Goal: Task Accomplishment & Management: Use online tool/utility

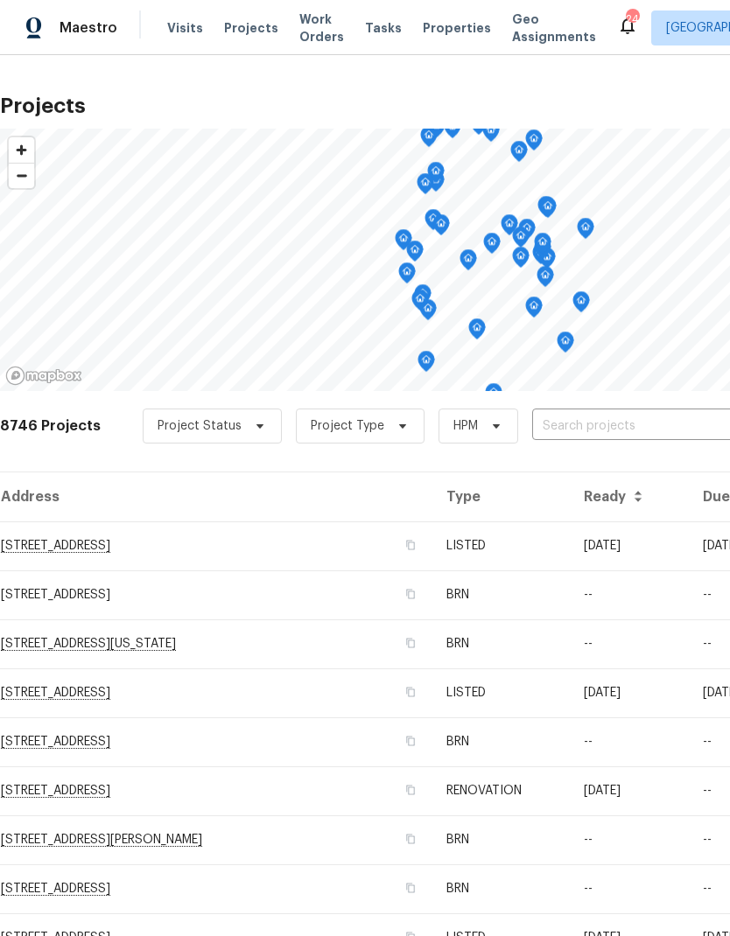
click at [608, 421] on input "text" at bounding box center [632, 426] width 200 height 27
type input "2383"
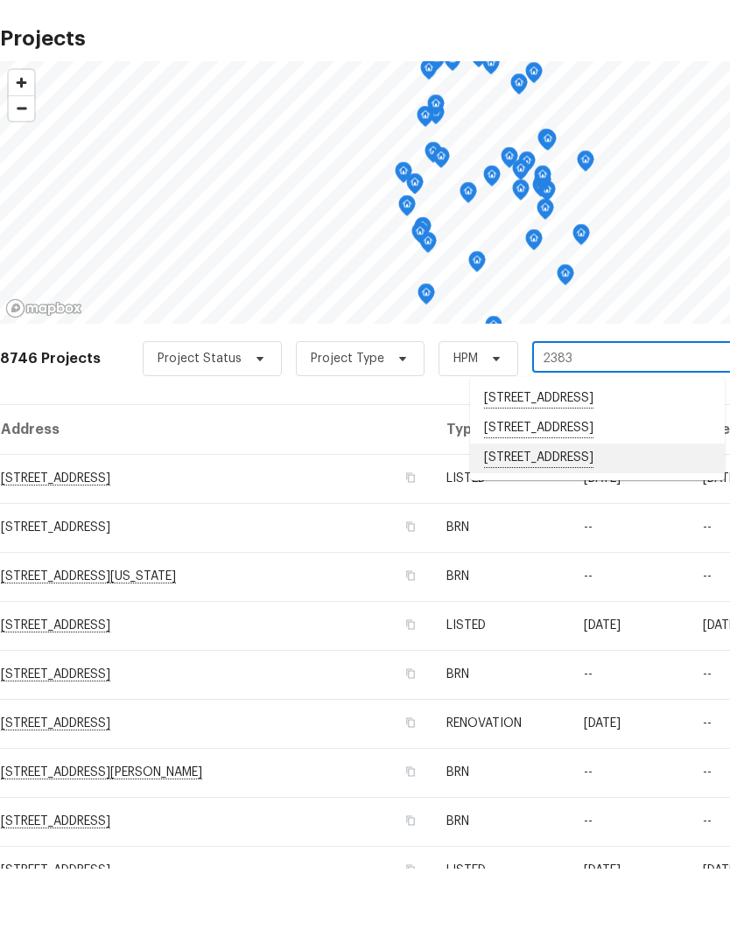
click at [578, 511] on li "[STREET_ADDRESS]" at bounding box center [597, 526] width 255 height 30
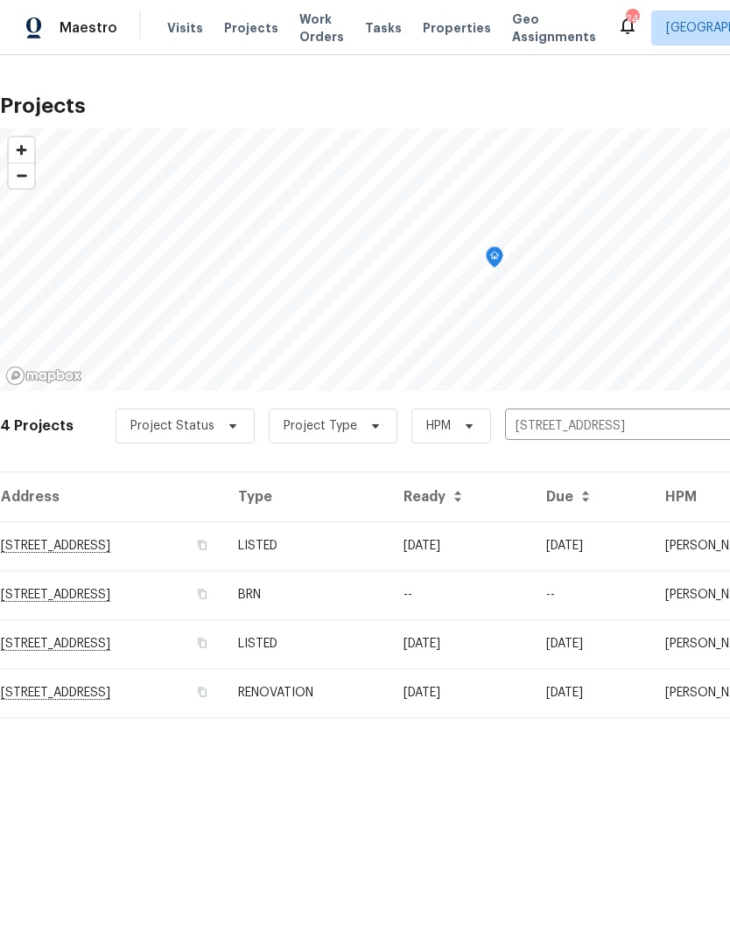
click at [389, 689] on td "RENOVATION" at bounding box center [306, 692] width 165 height 49
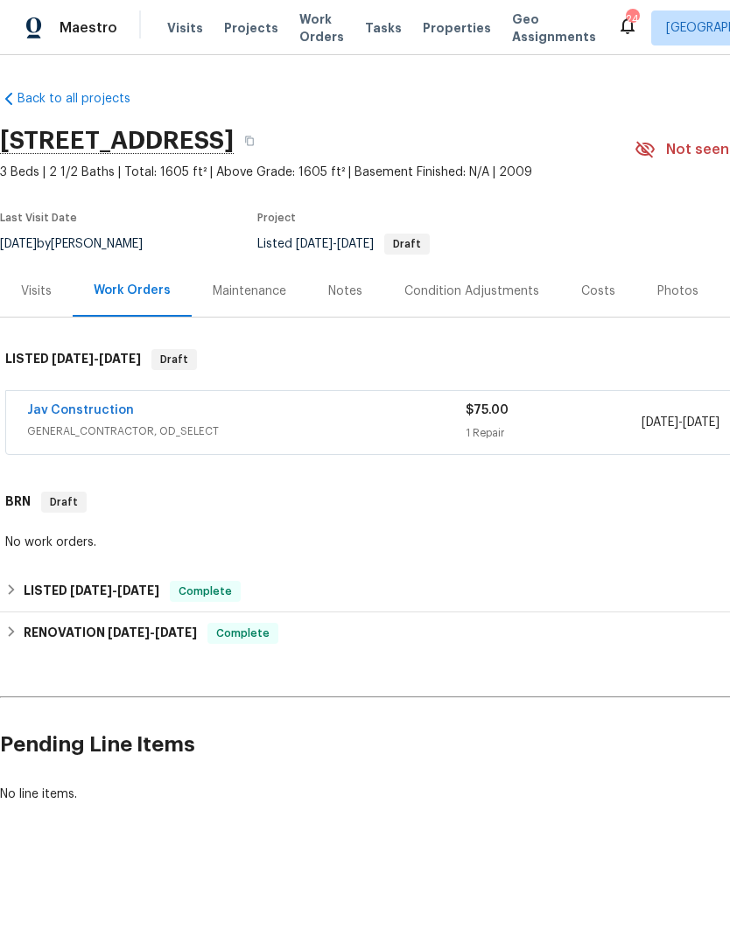
click at [86, 409] on link "Jav Construction" at bounding box center [80, 410] width 107 height 12
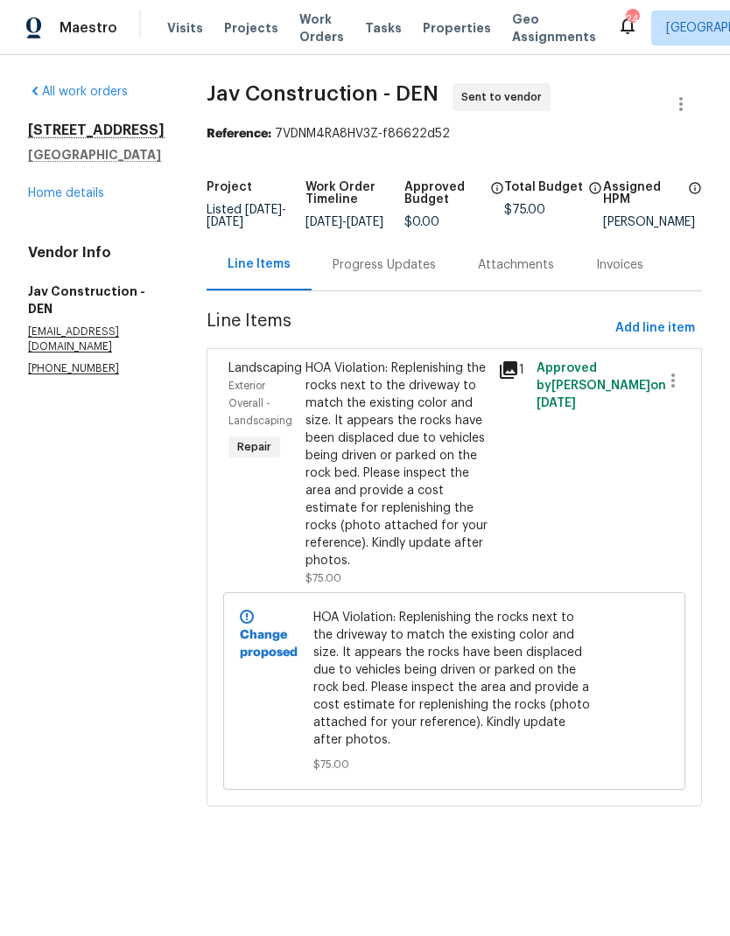
click at [511, 379] on icon at bounding box center [508, 369] width 17 height 17
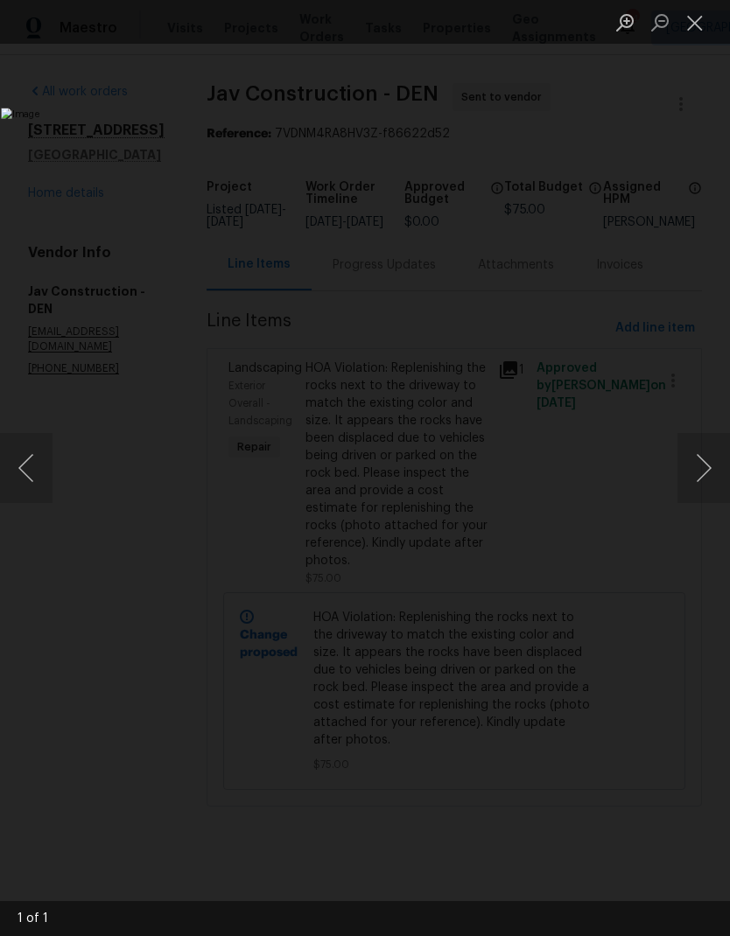
click at [700, 32] on button "Close lightbox" at bounding box center [694, 22] width 35 height 31
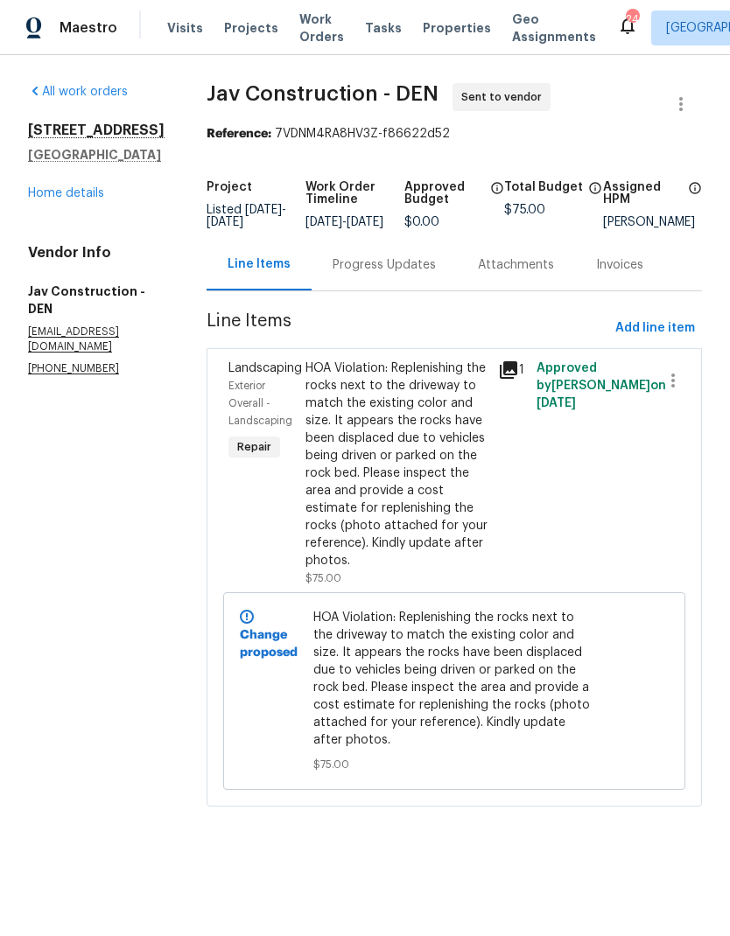
click at [71, 199] on link "Home details" at bounding box center [66, 193] width 76 height 12
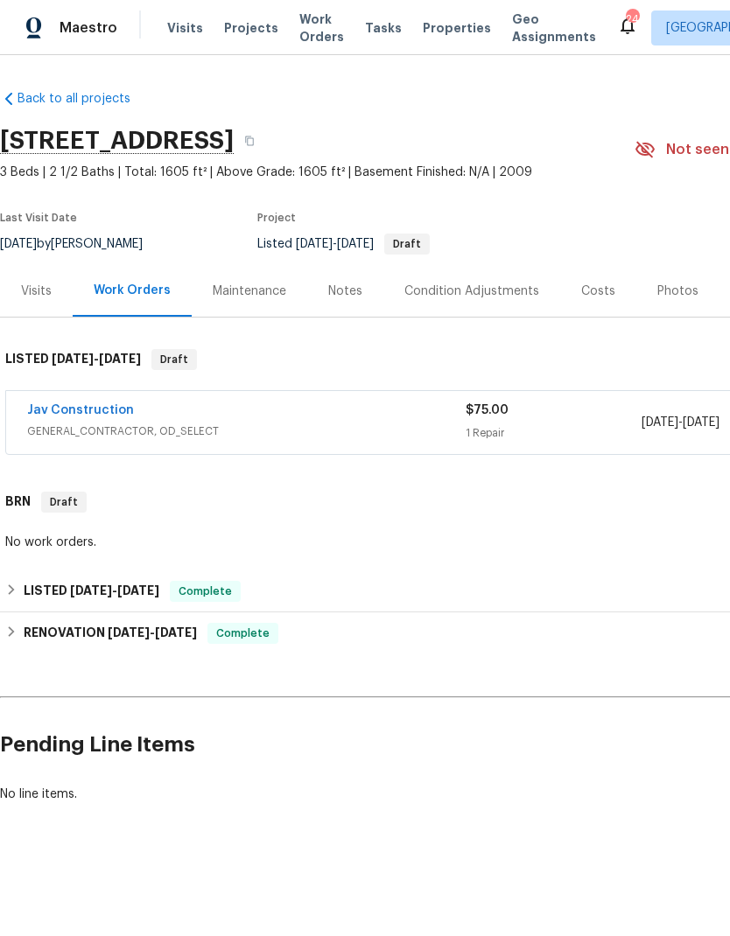
click at [438, 36] on span "Properties" at bounding box center [457, 27] width 68 height 17
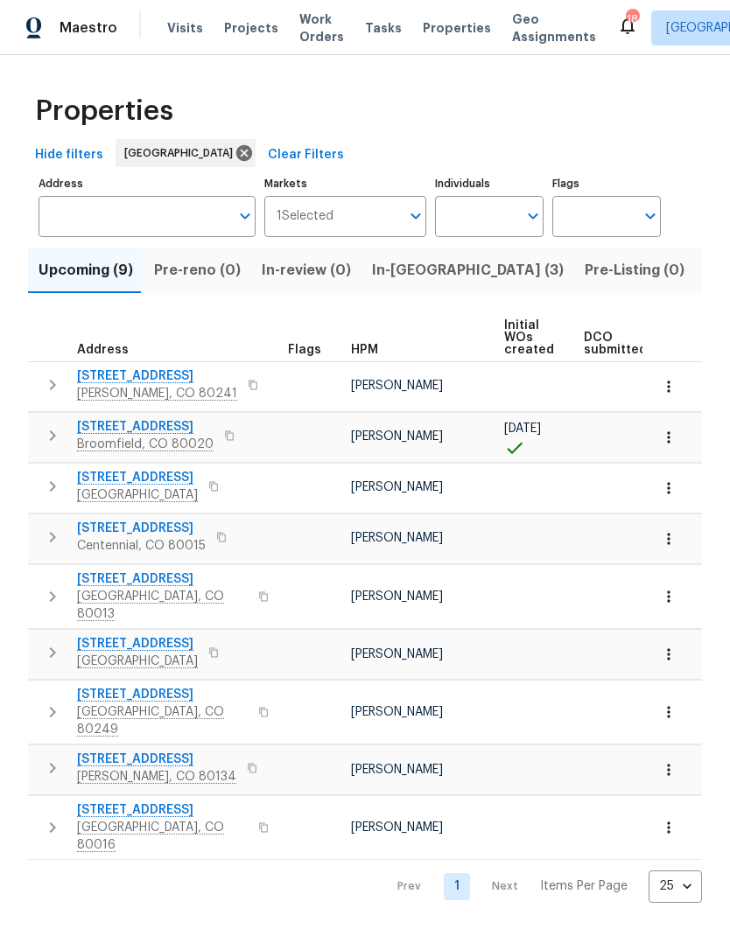
click at [253, 24] on span "Projects" at bounding box center [251, 27] width 54 height 17
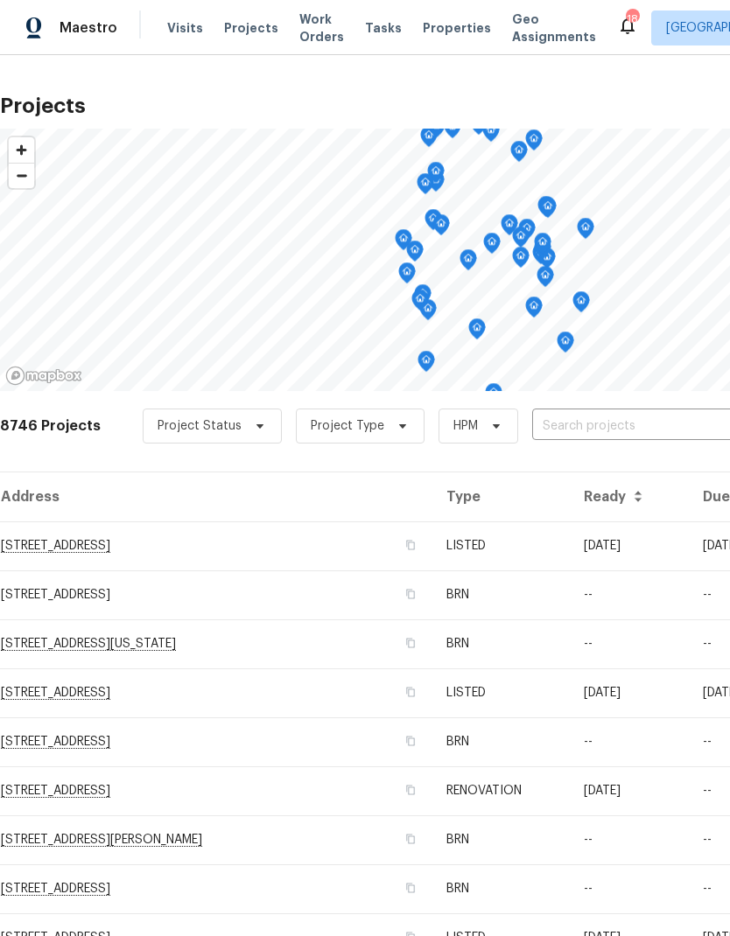
click at [593, 431] on input "text" at bounding box center [632, 426] width 200 height 27
type input "2383"
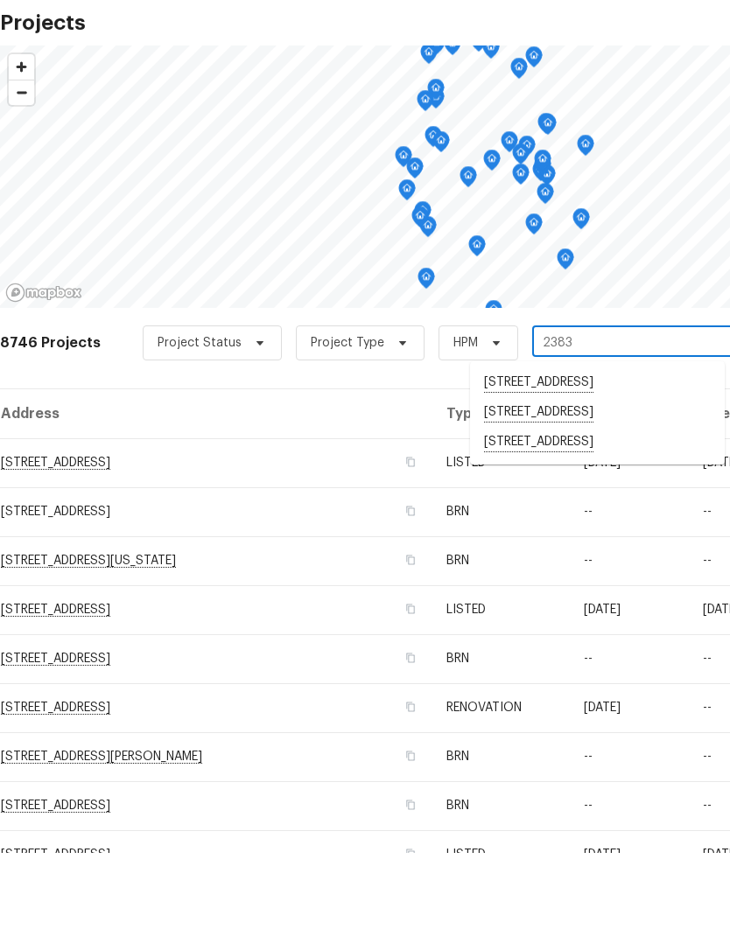
click at [572, 511] on li "[STREET_ADDRESS]" at bounding box center [597, 526] width 255 height 30
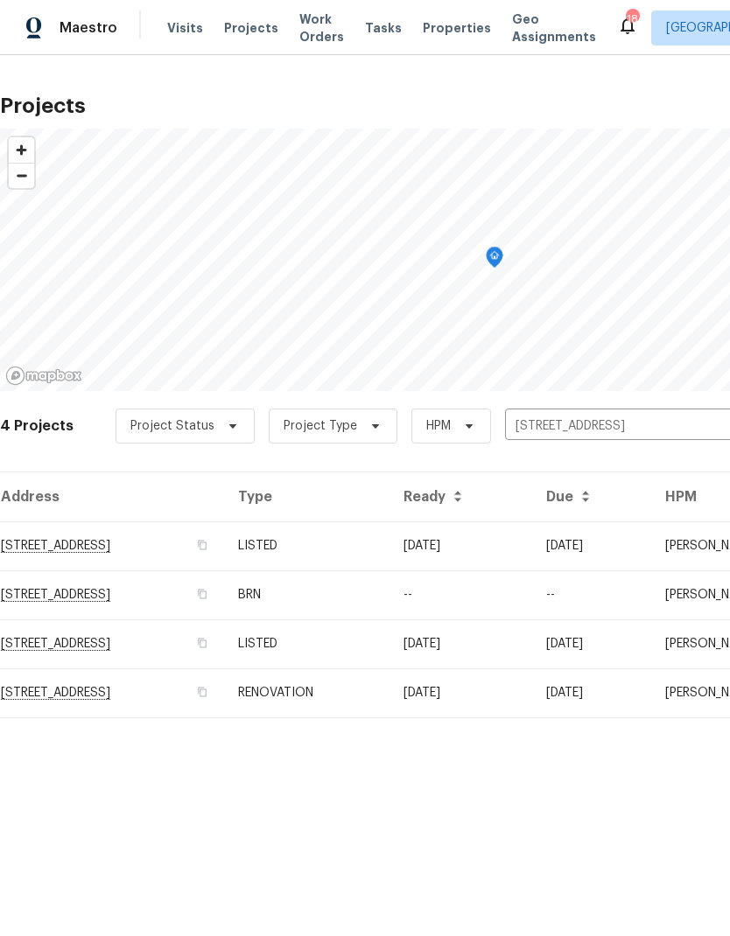
click at [389, 693] on td "RENOVATION" at bounding box center [306, 692] width 165 height 49
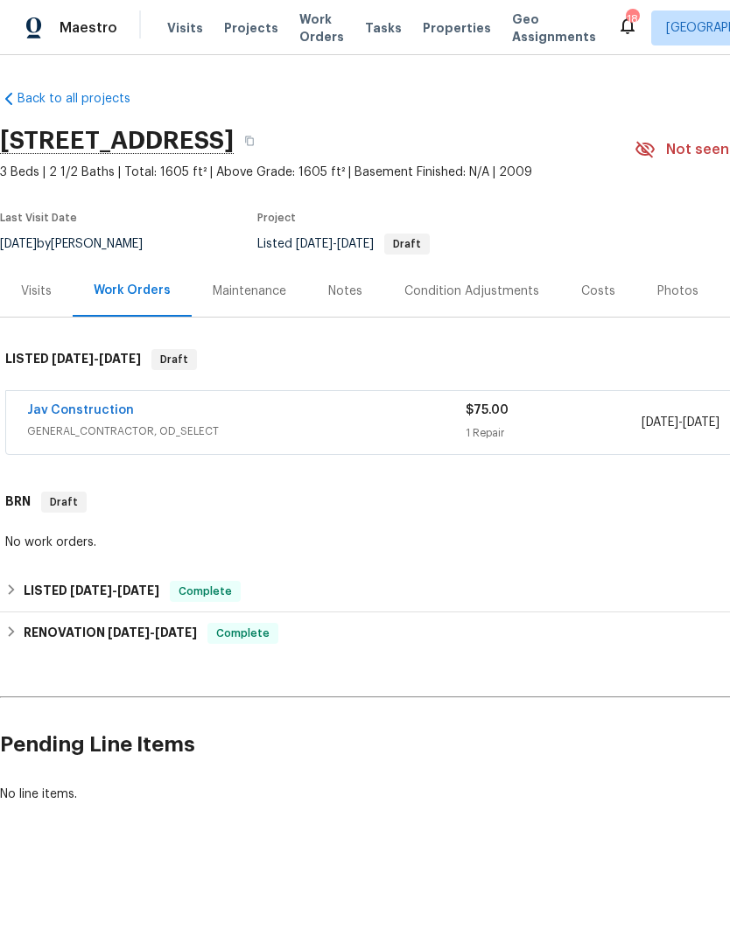
click at [91, 408] on link "Jav Construction" at bounding box center [80, 410] width 107 height 12
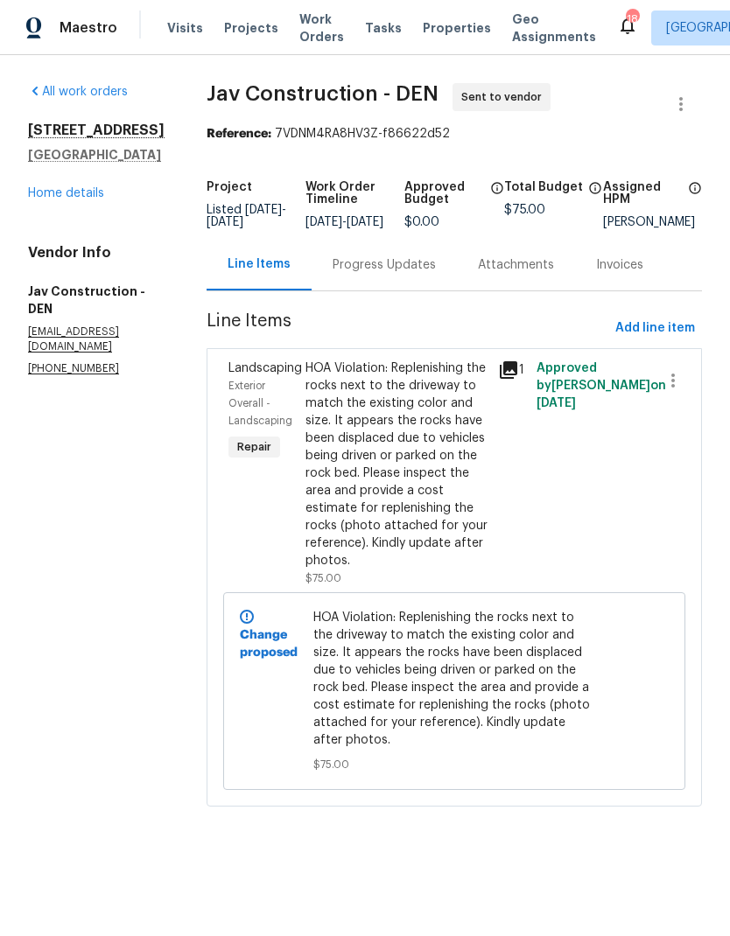
click at [386, 274] on div "Progress Updates" at bounding box center [383, 264] width 103 height 17
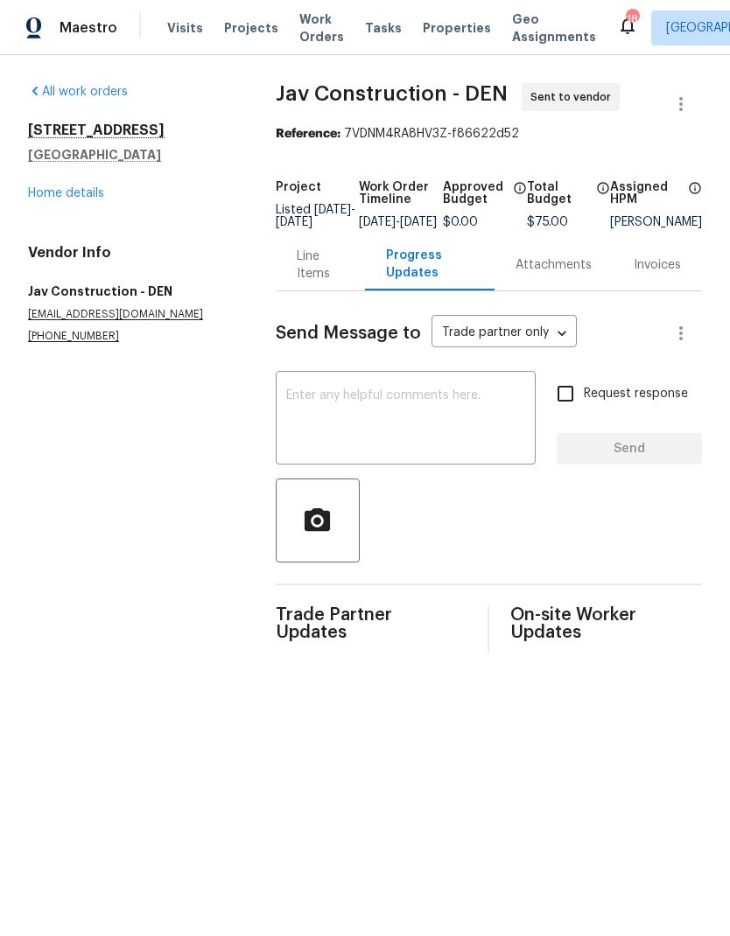
click at [300, 281] on div "Line Items" at bounding box center [320, 265] width 47 height 35
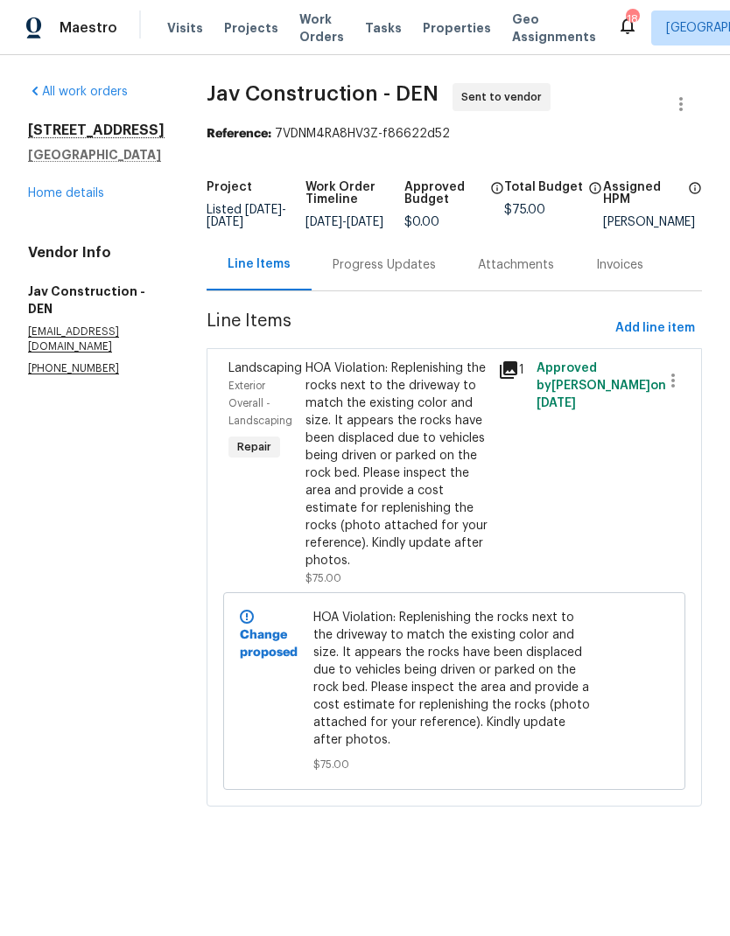
click at [62, 199] on link "Home details" at bounding box center [66, 193] width 76 height 12
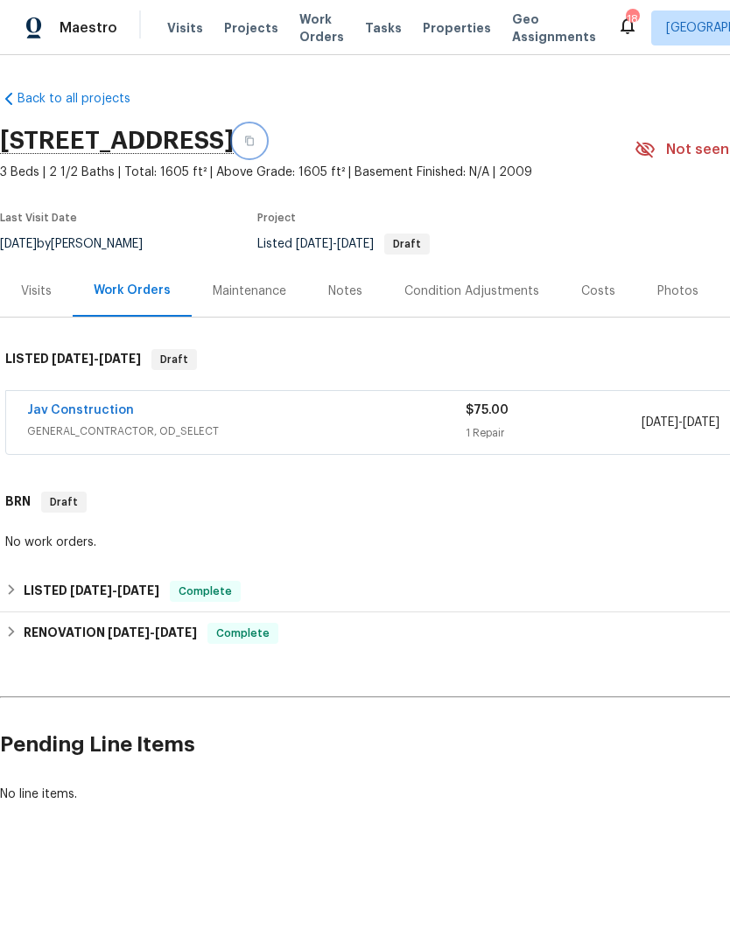
click at [265, 148] on button "button" at bounding box center [249, 140] width 31 height 31
click at [99, 415] on link "Jav Construction" at bounding box center [80, 410] width 107 height 12
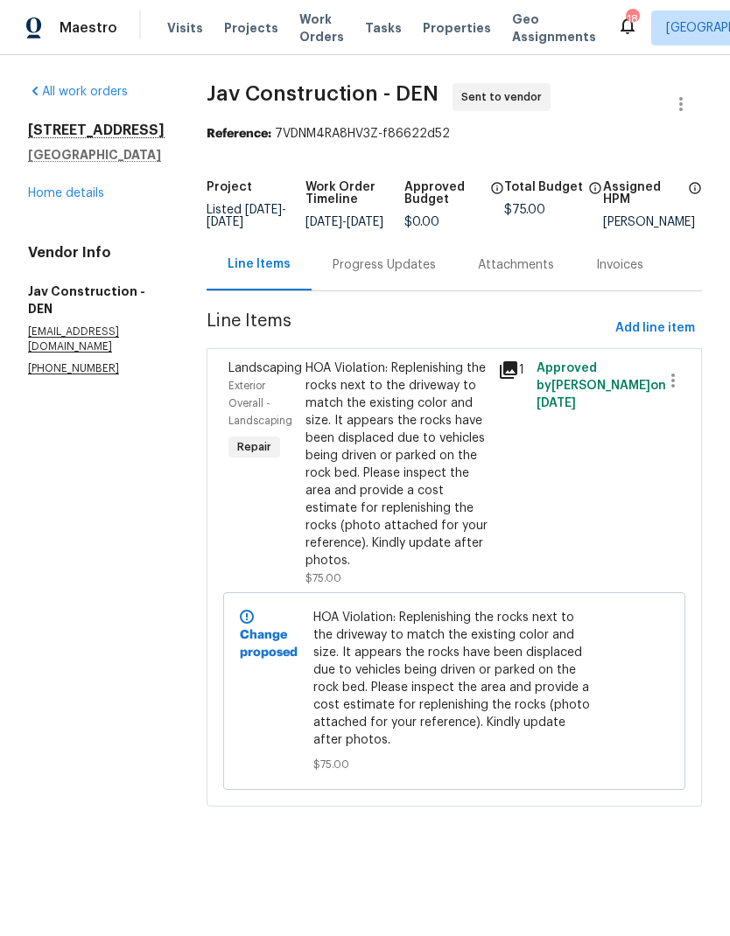
click at [440, 33] on span "Properties" at bounding box center [457, 27] width 68 height 17
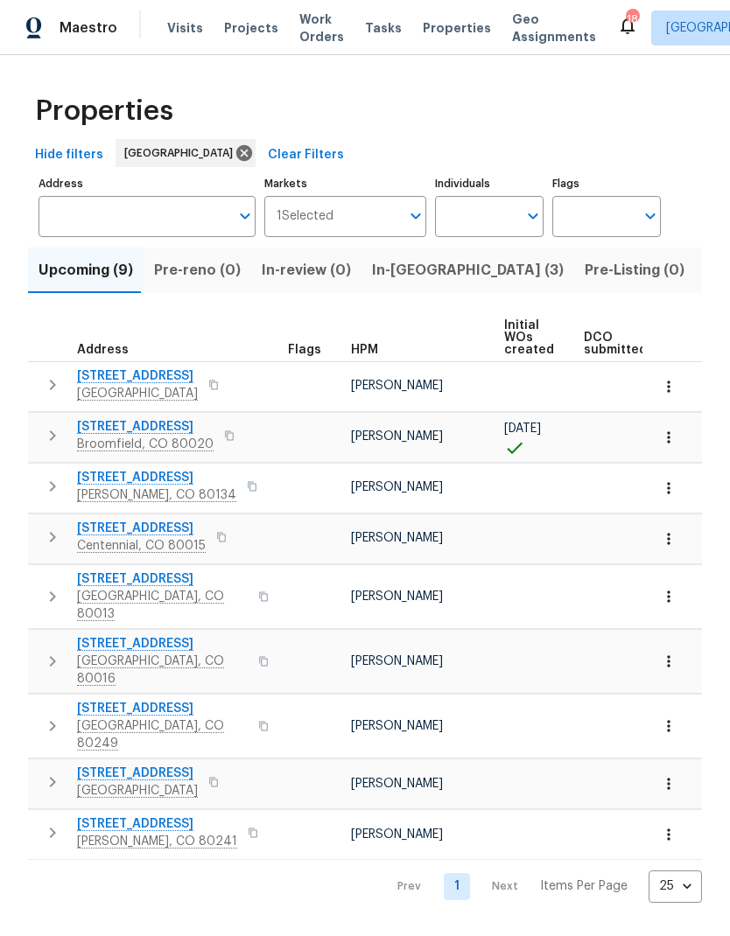
click at [178, 26] on span "Visits" at bounding box center [185, 27] width 36 height 17
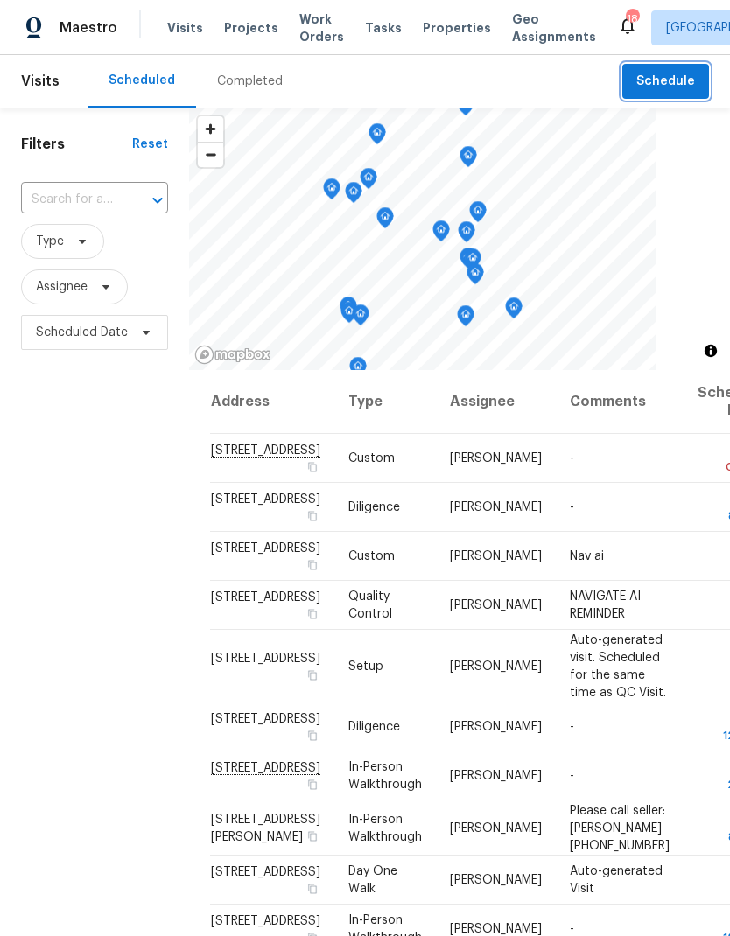
click at [683, 87] on span "Schedule" at bounding box center [665, 82] width 59 height 22
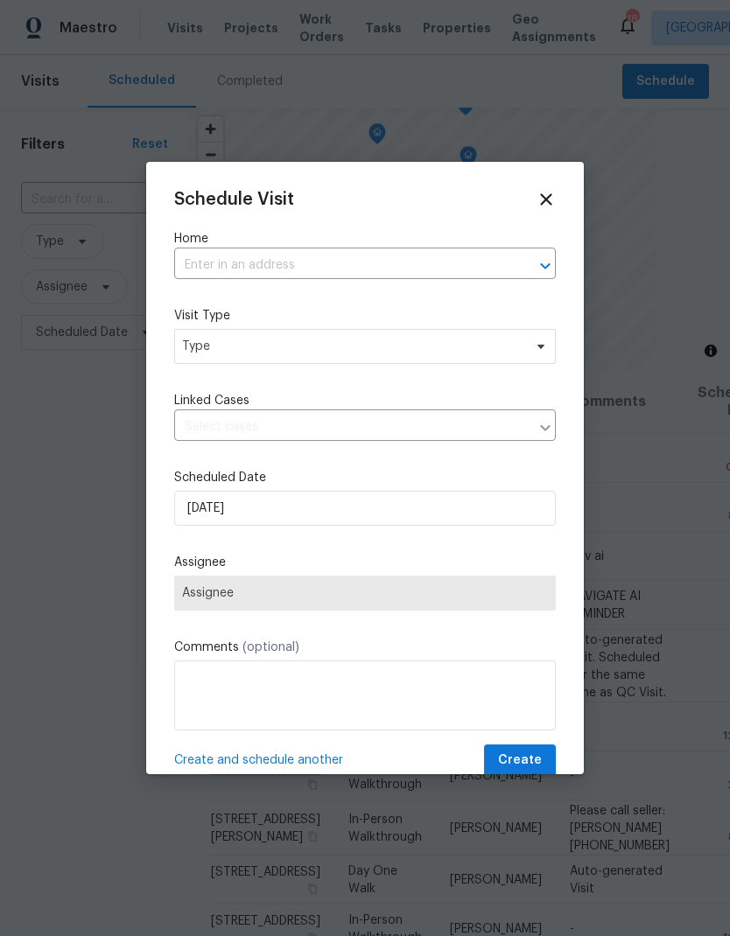
click at [437, 268] on input "text" at bounding box center [340, 265] width 332 height 27
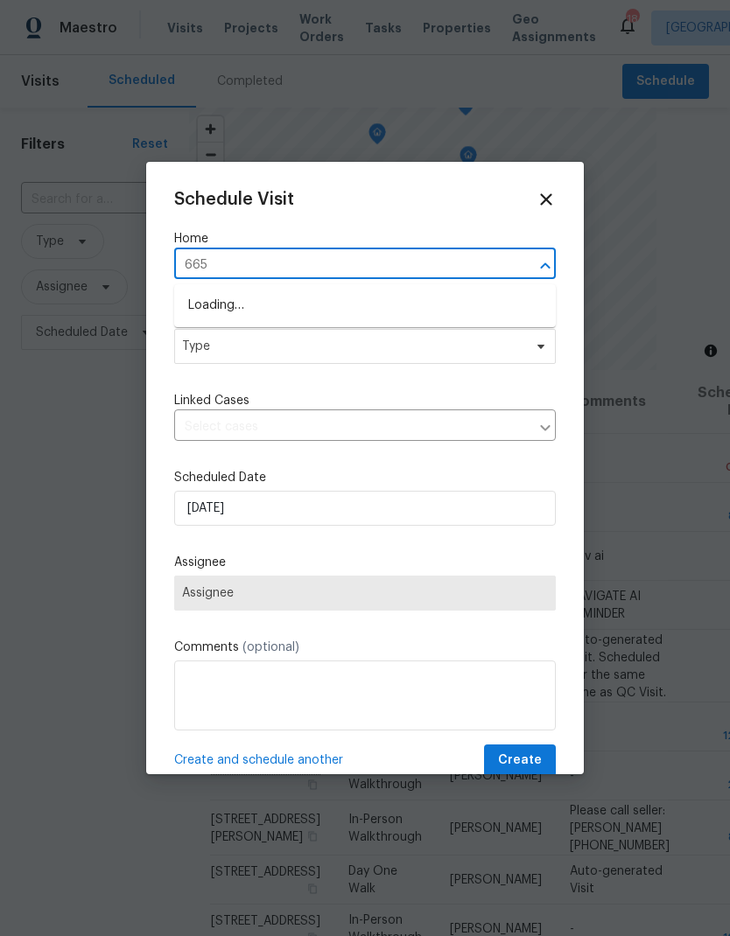
type input "6650"
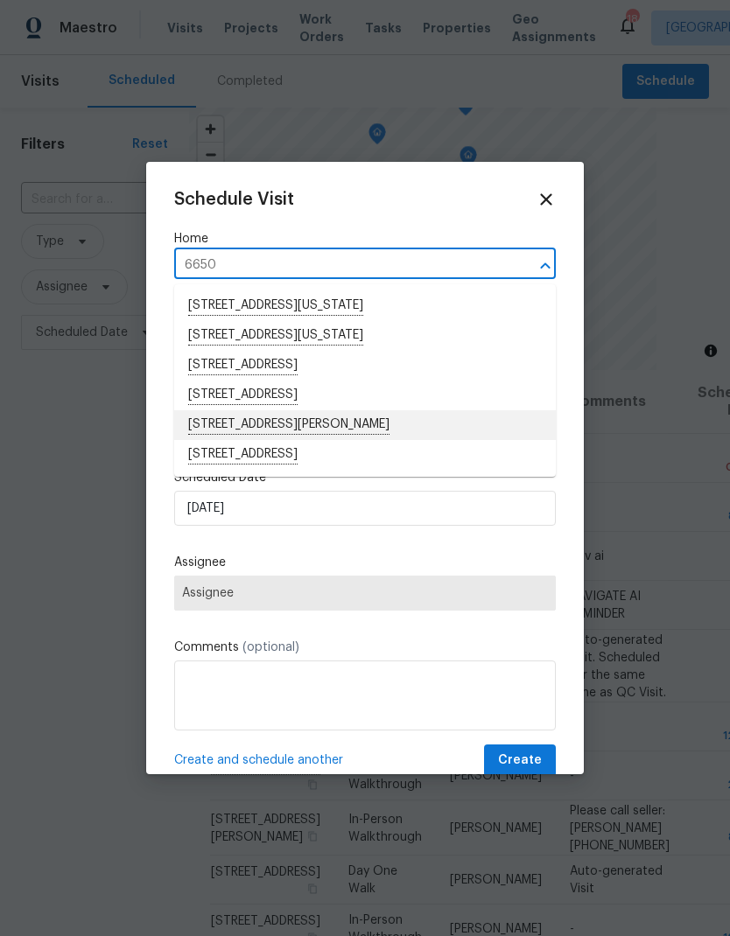
click at [305, 428] on li "[STREET_ADDRESS][PERSON_NAME]" at bounding box center [364, 425] width 381 height 30
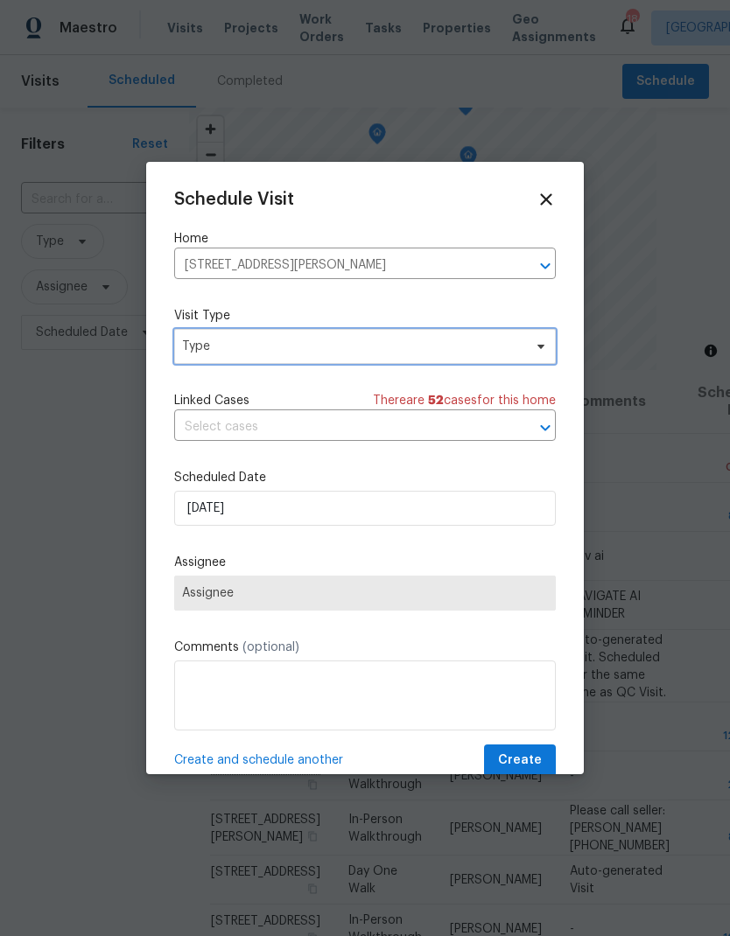
click at [540, 353] on icon at bounding box center [541, 346] width 14 height 14
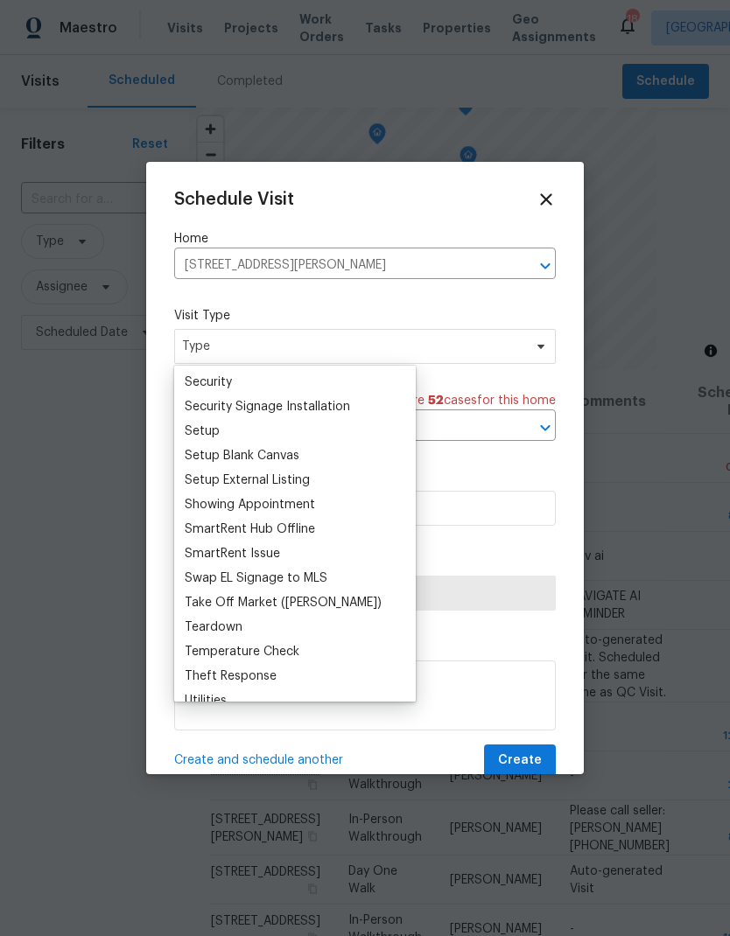
scroll to position [1397, 0]
click at [290, 480] on div "Setup External Listing" at bounding box center [247, 478] width 125 height 17
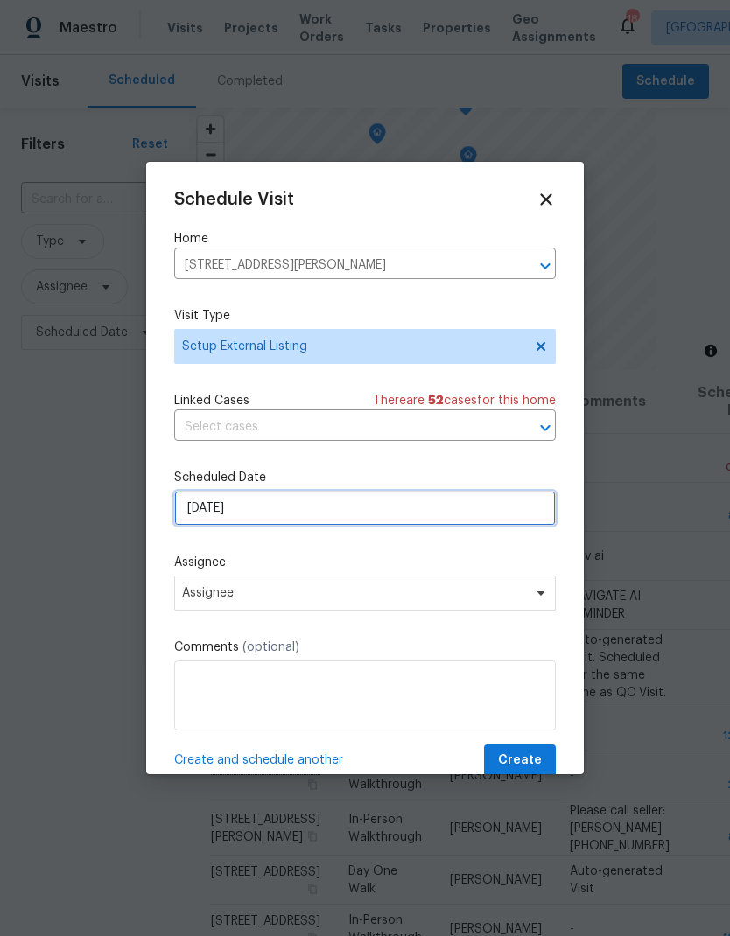
click at [535, 523] on input "[DATE]" at bounding box center [364, 508] width 381 height 35
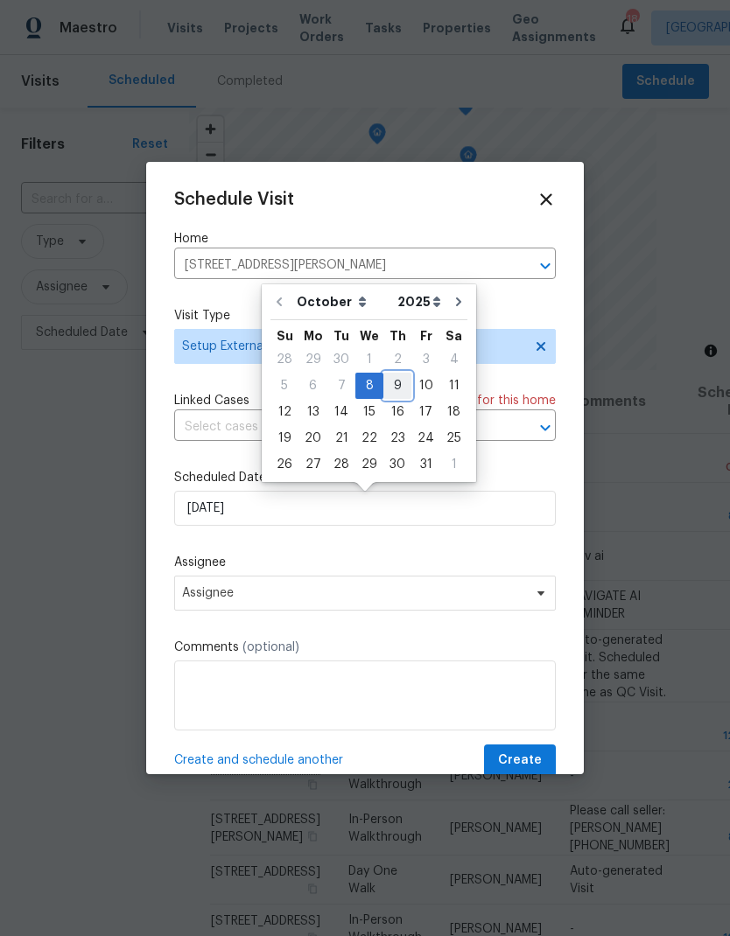
click at [404, 388] on div "9" at bounding box center [397, 386] width 28 height 24
type input "[DATE]"
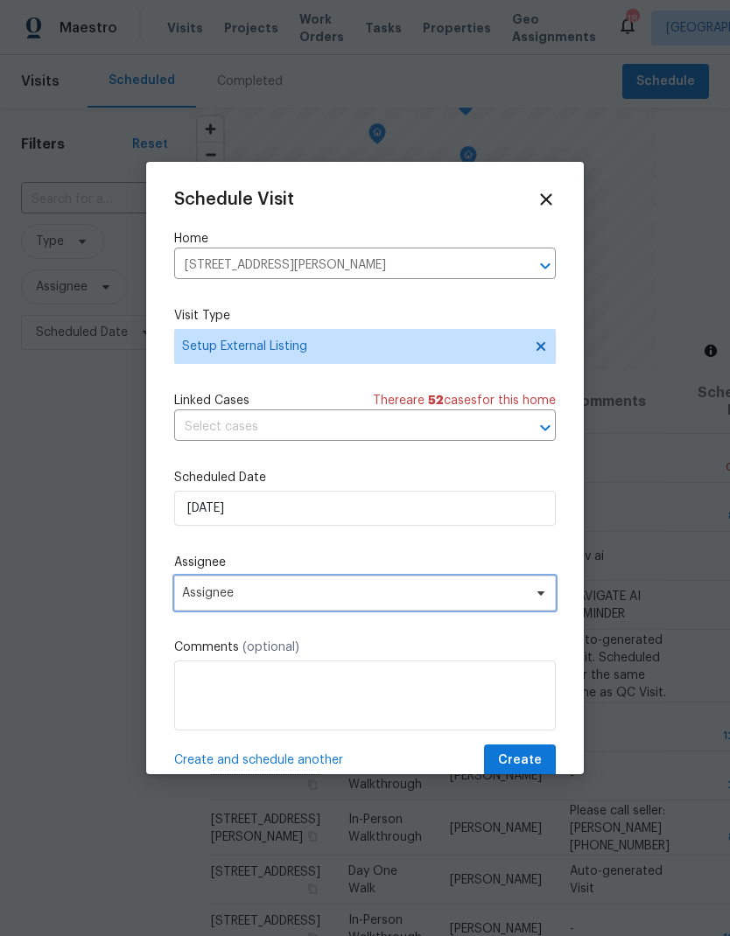
click at [532, 600] on span at bounding box center [537, 593] width 19 height 14
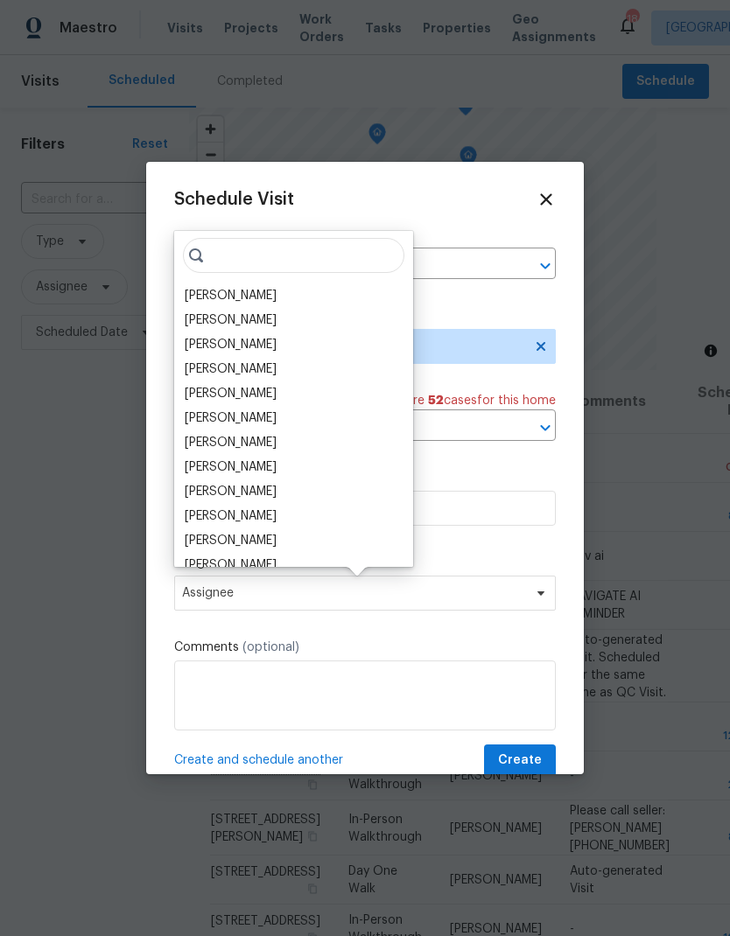
click at [264, 304] on div "[PERSON_NAME]" at bounding box center [231, 295] width 92 height 17
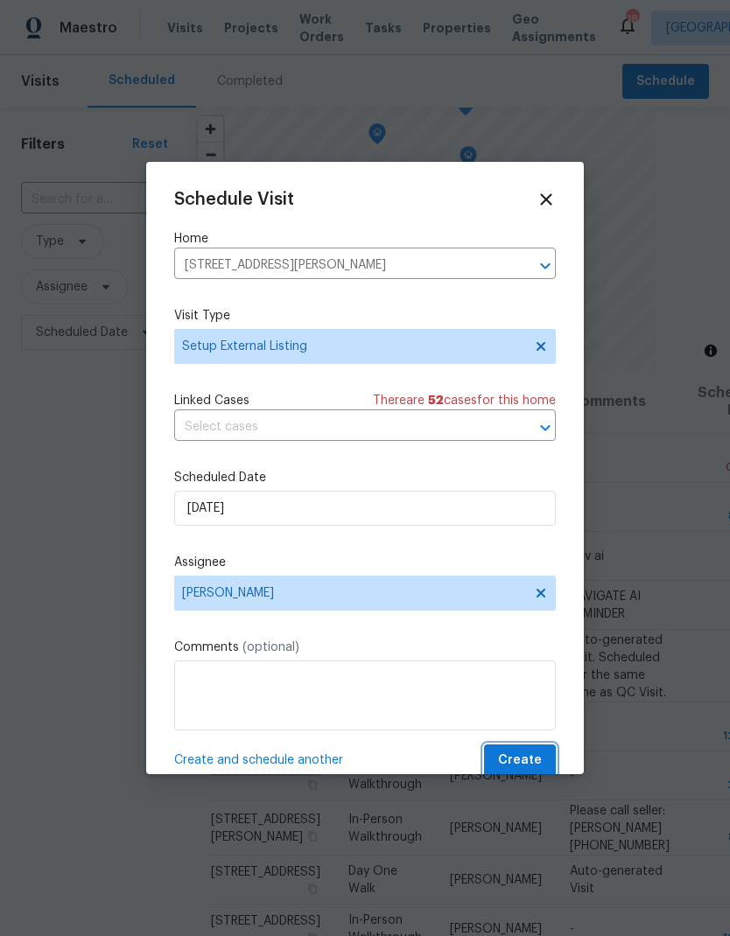
click at [529, 766] on span "Create" at bounding box center [520, 761] width 44 height 22
